Goal: Information Seeking & Learning: Learn about a topic

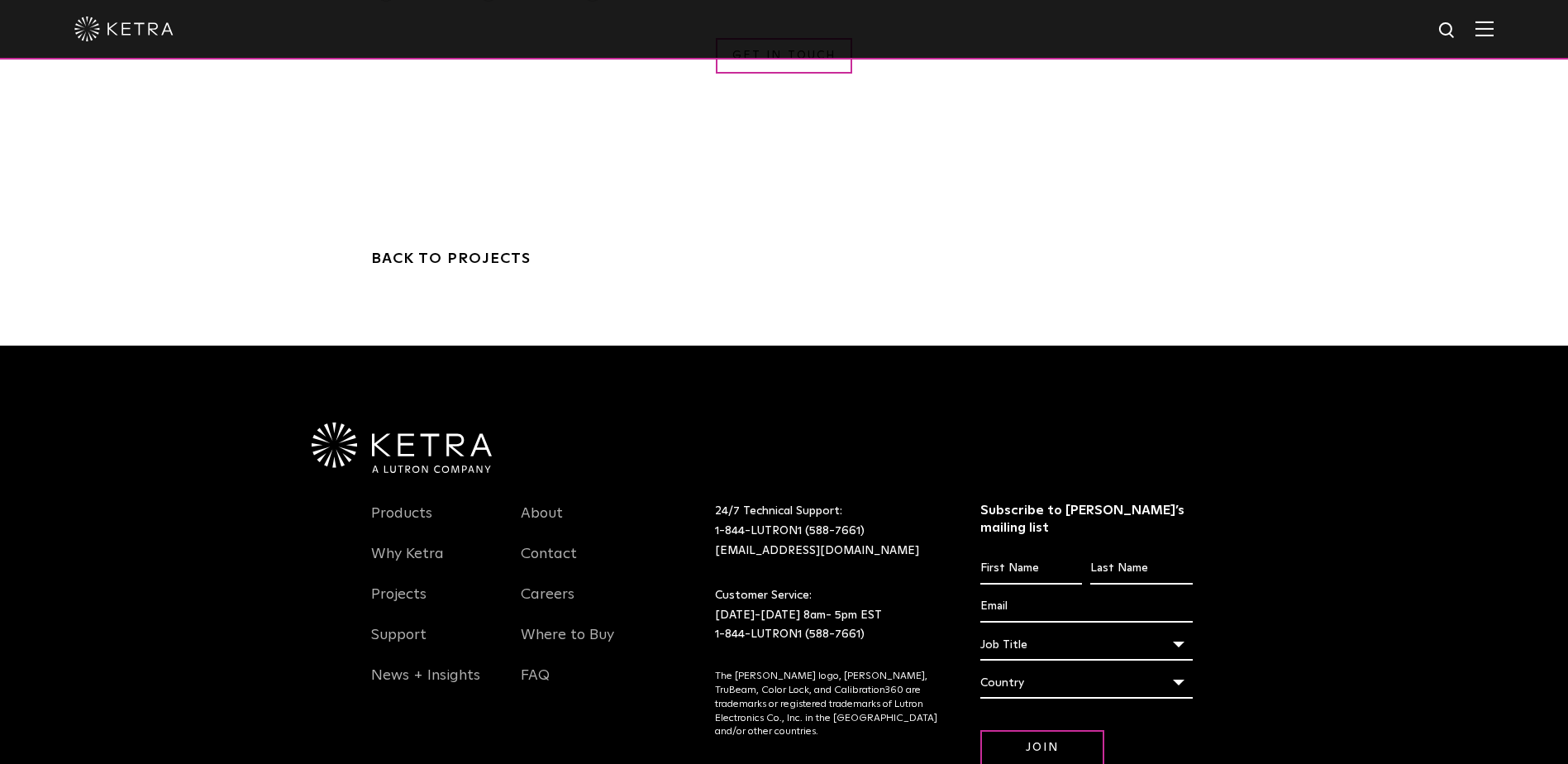
scroll to position [4952, 0]
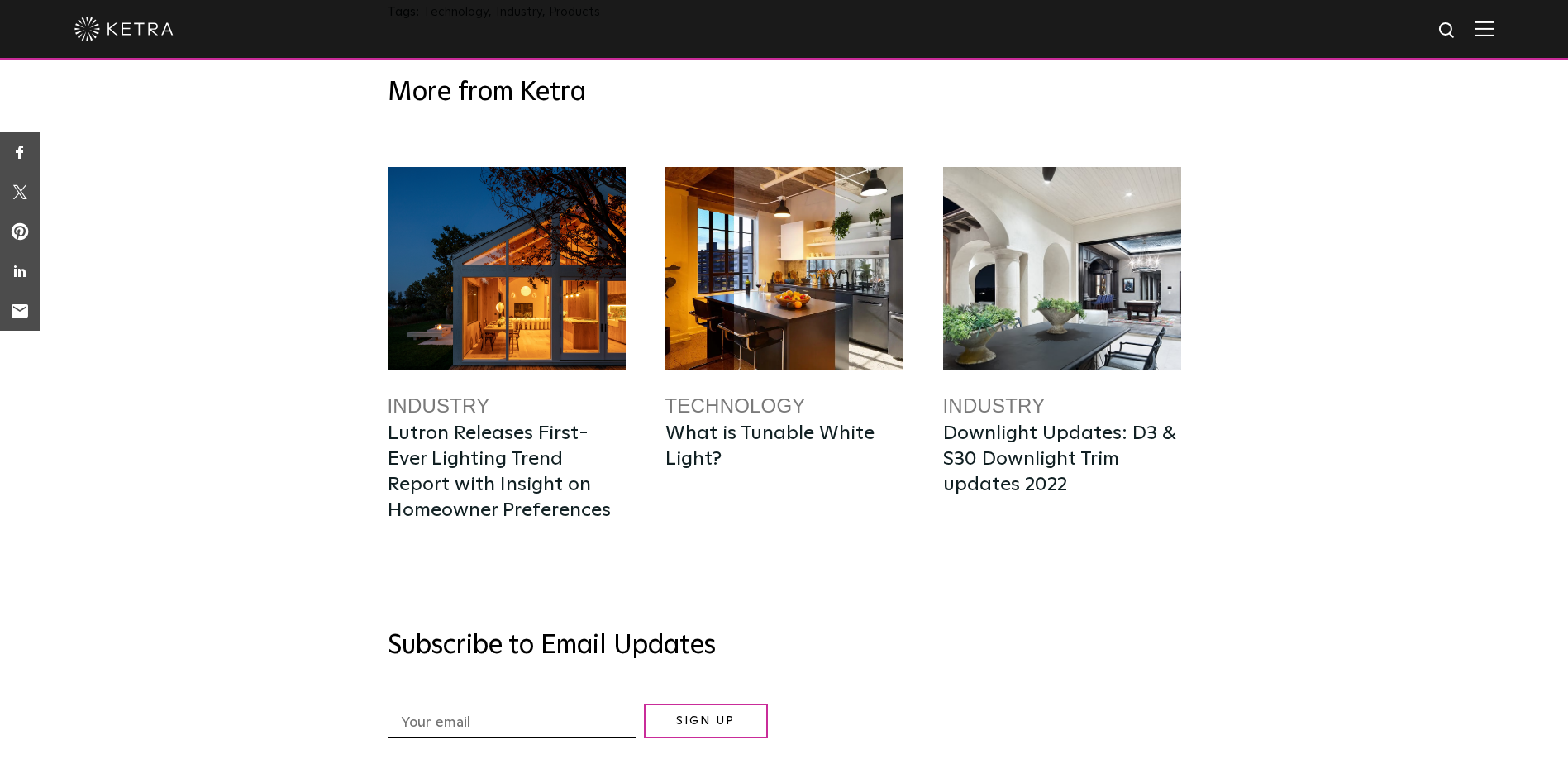
scroll to position [3140, 0]
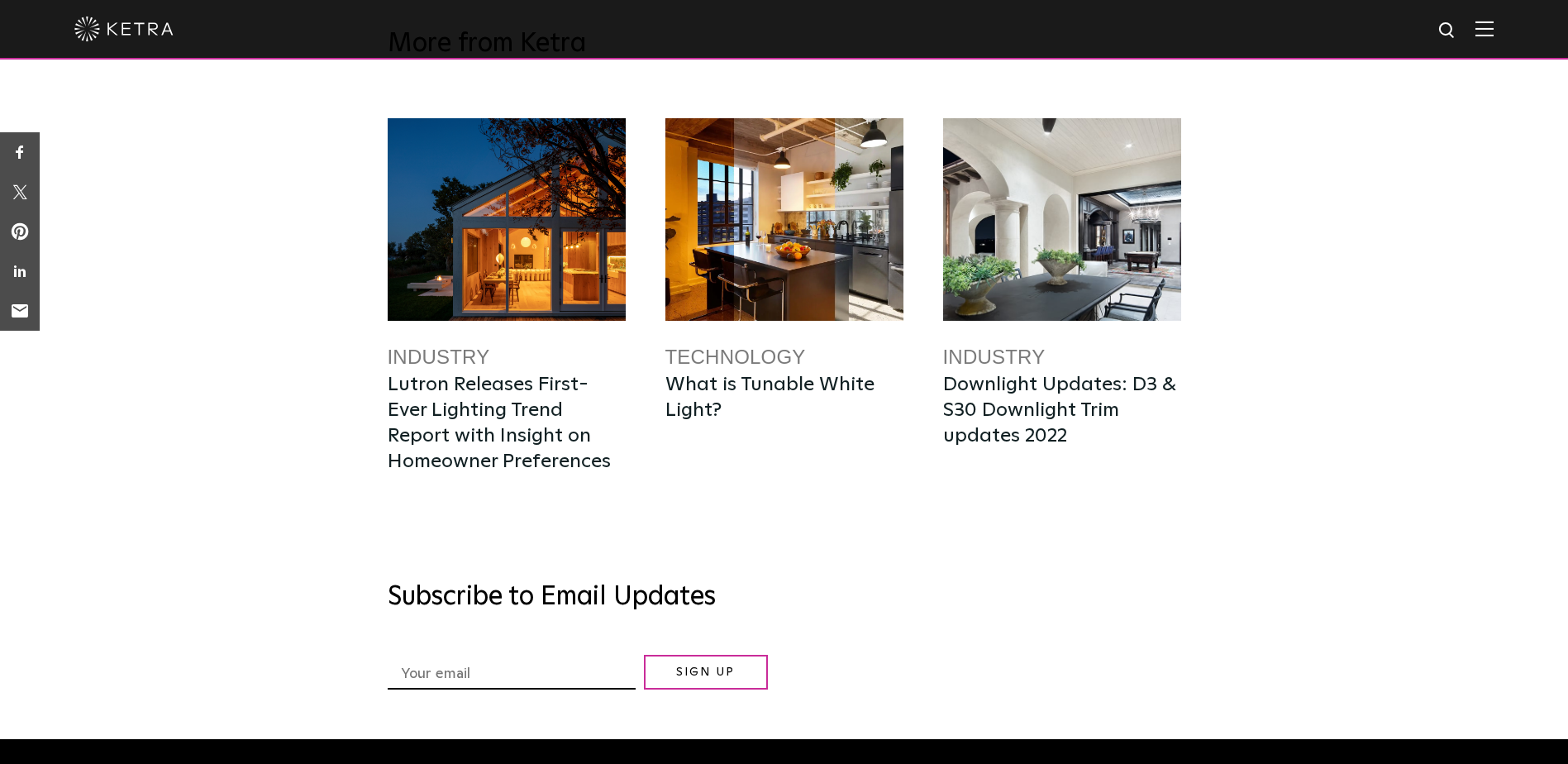
click at [416, 345] on link "Industry" at bounding box center [439, 356] width 103 height 22
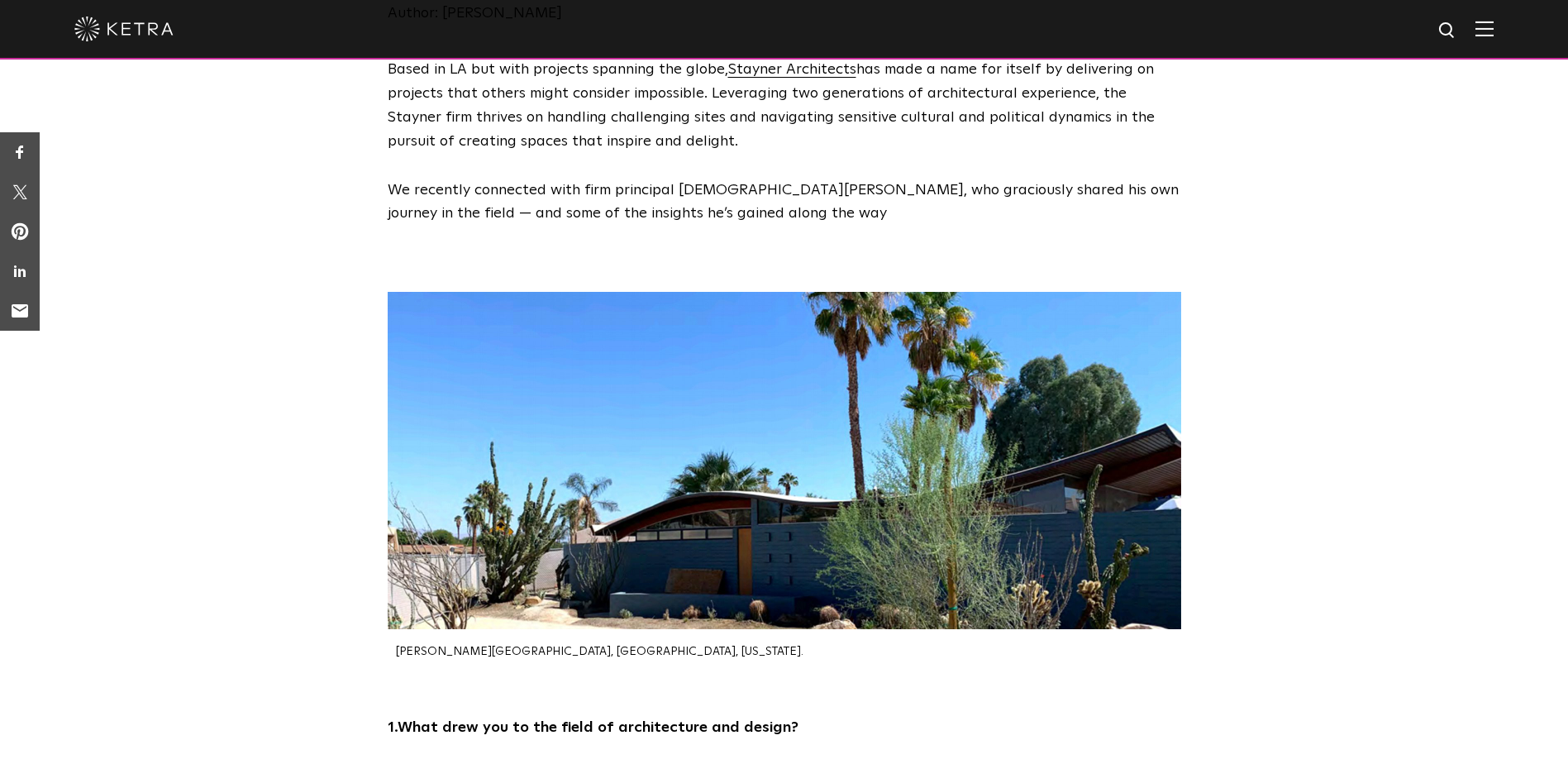
scroll to position [165, 0]
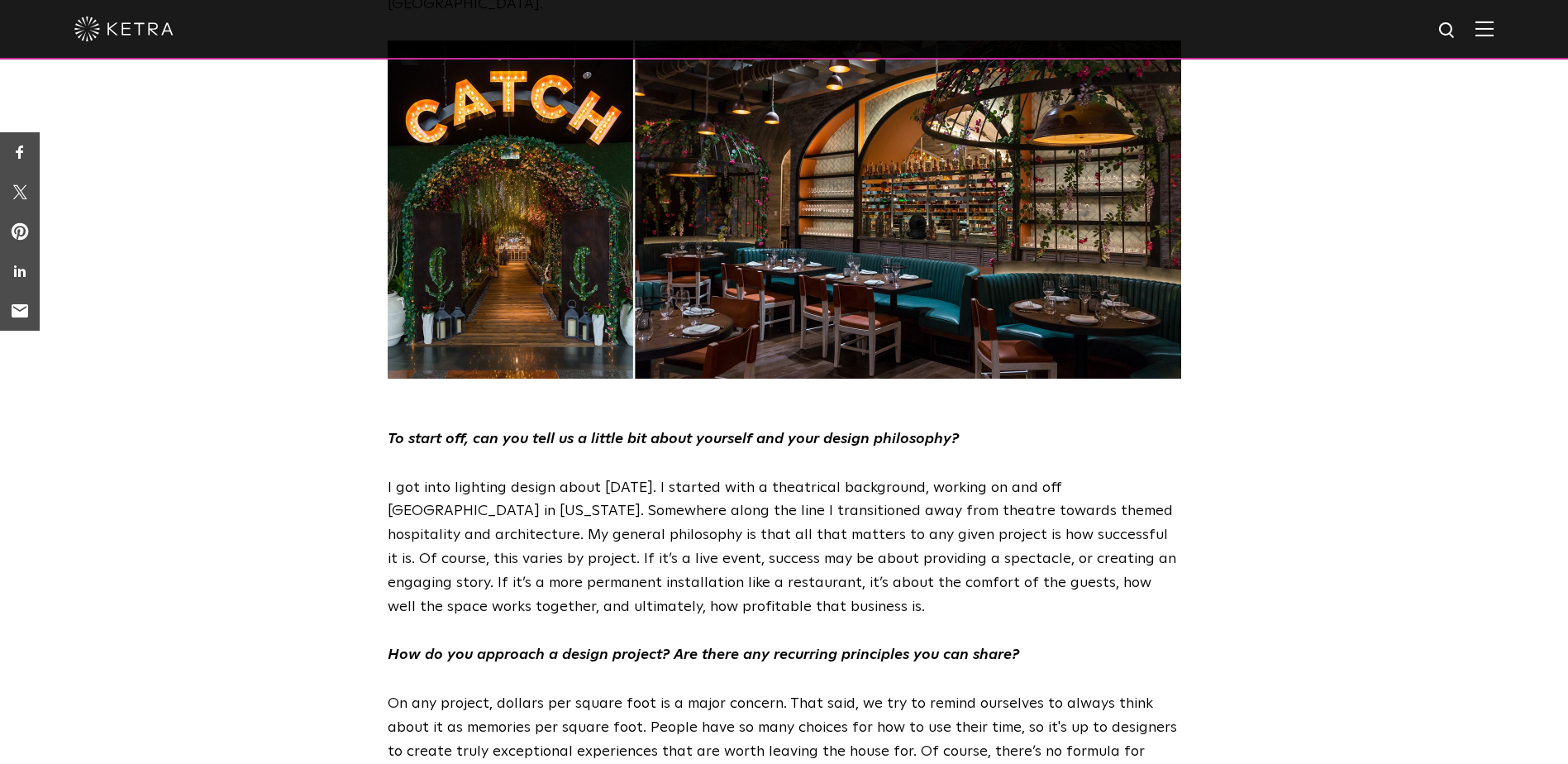
scroll to position [909, 0]
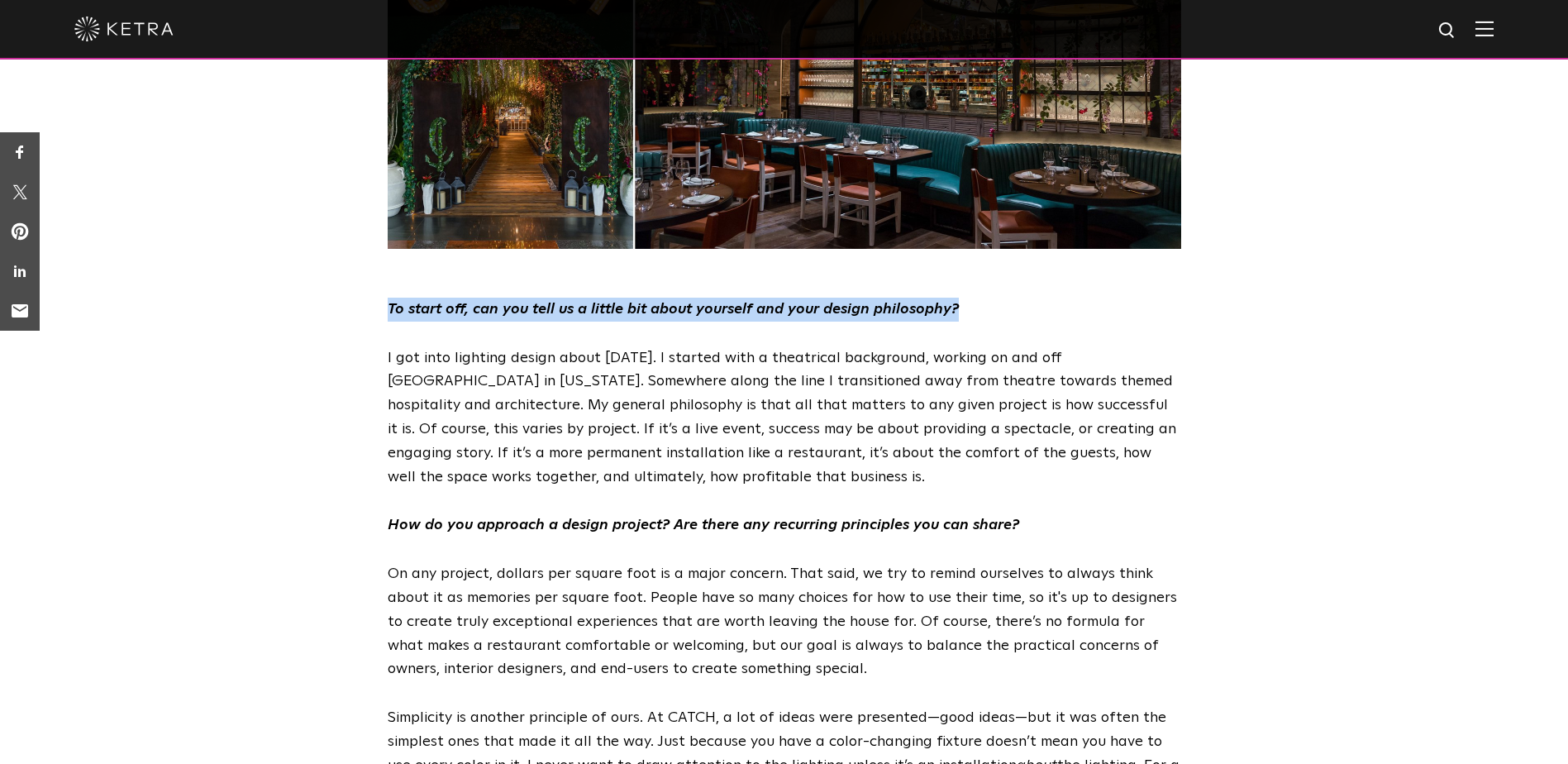
drag, startPoint x: 387, startPoint y: 236, endPoint x: 1021, endPoint y: 241, distance: 634.0
click at [1021, 298] on p "To start off, can you tell us a little bit about yourself and your design philo…" at bounding box center [784, 309] width 794 height 24
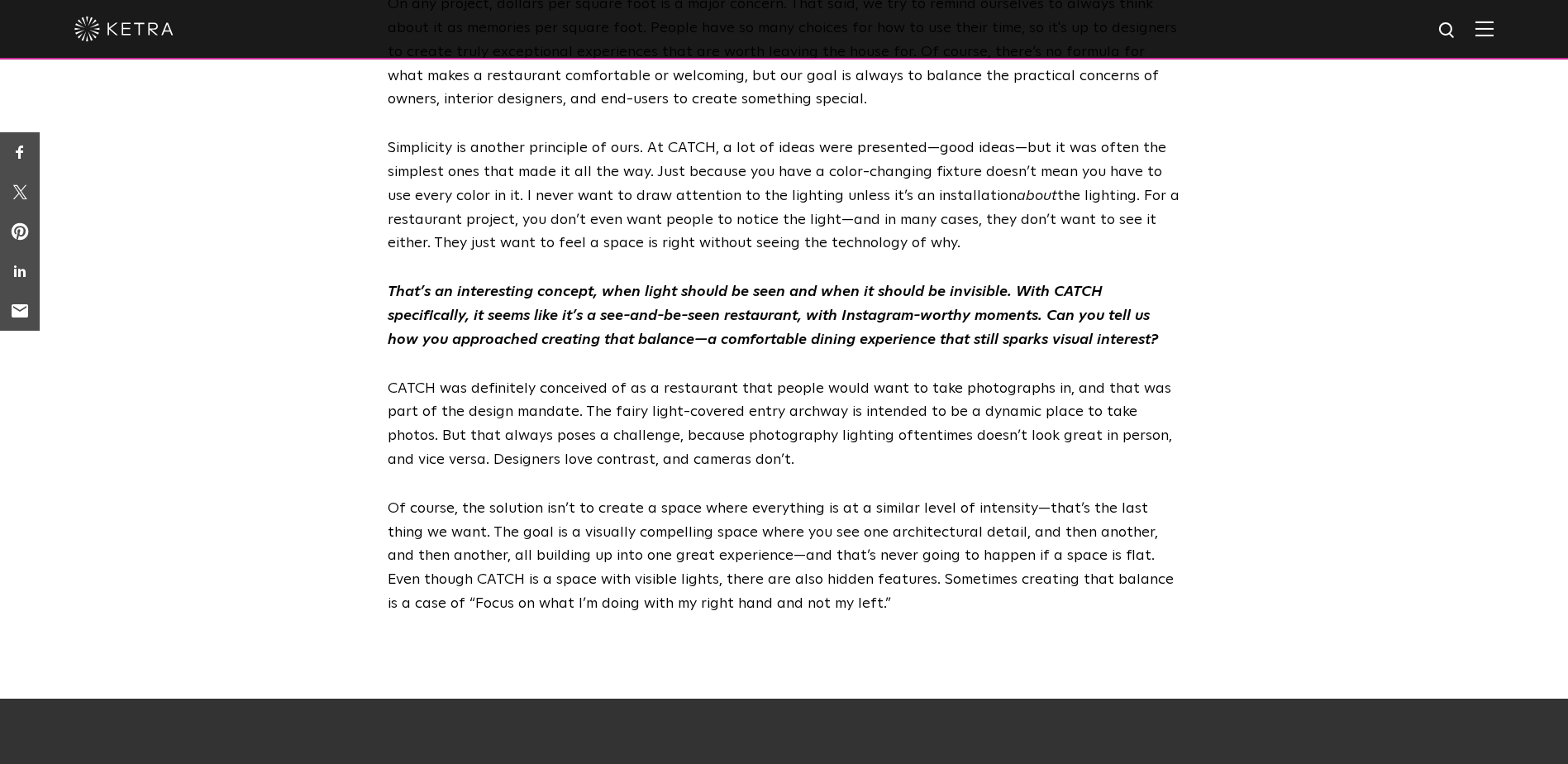
scroll to position [1488, 0]
